Goal: Navigation & Orientation: Find specific page/section

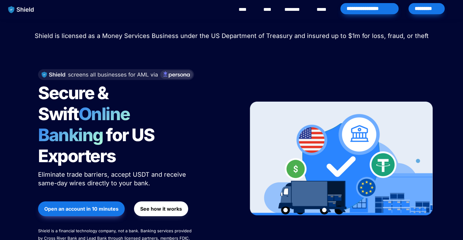
click at [267, 9] on link "****" at bounding box center [268, 9] width 11 height 7
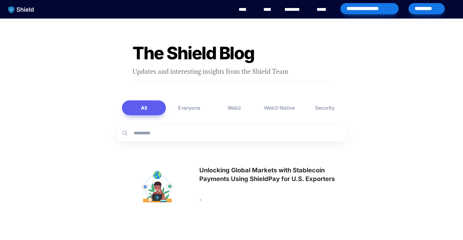
click at [247, 10] on link "****" at bounding box center [245, 9] width 14 height 7
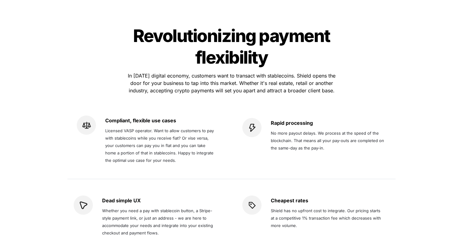
scroll to position [1134, 0]
